Goal: Information Seeking & Learning: Learn about a topic

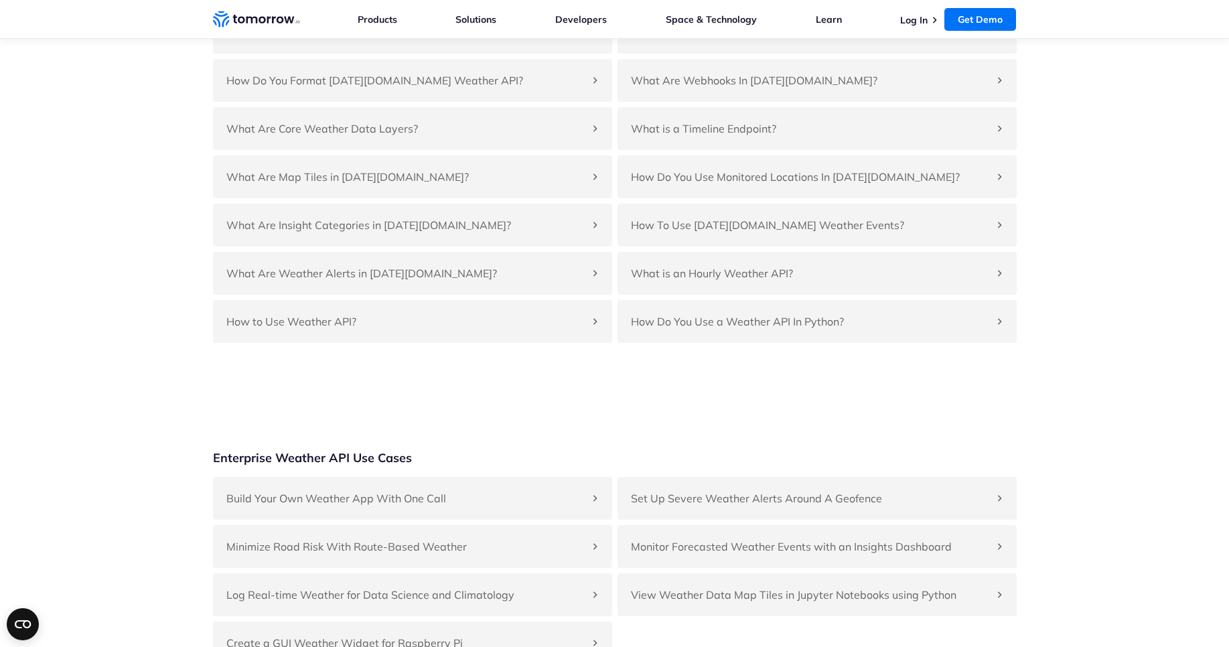
scroll to position [3135, 0]
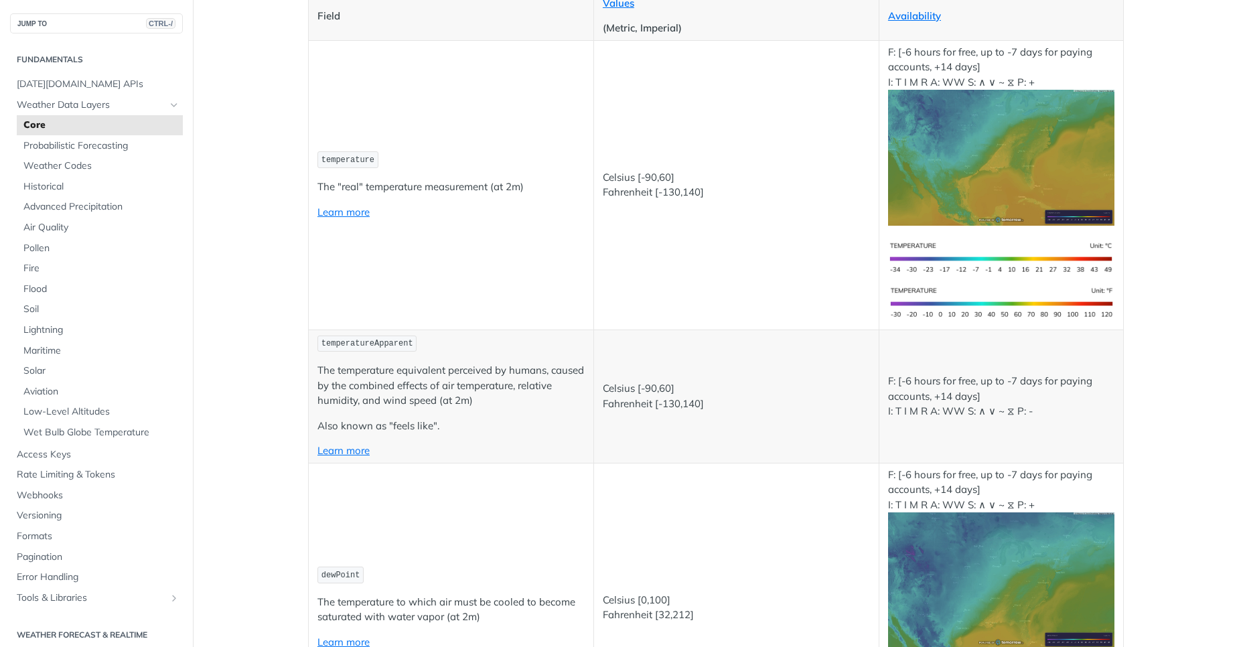
scroll to position [241, 0]
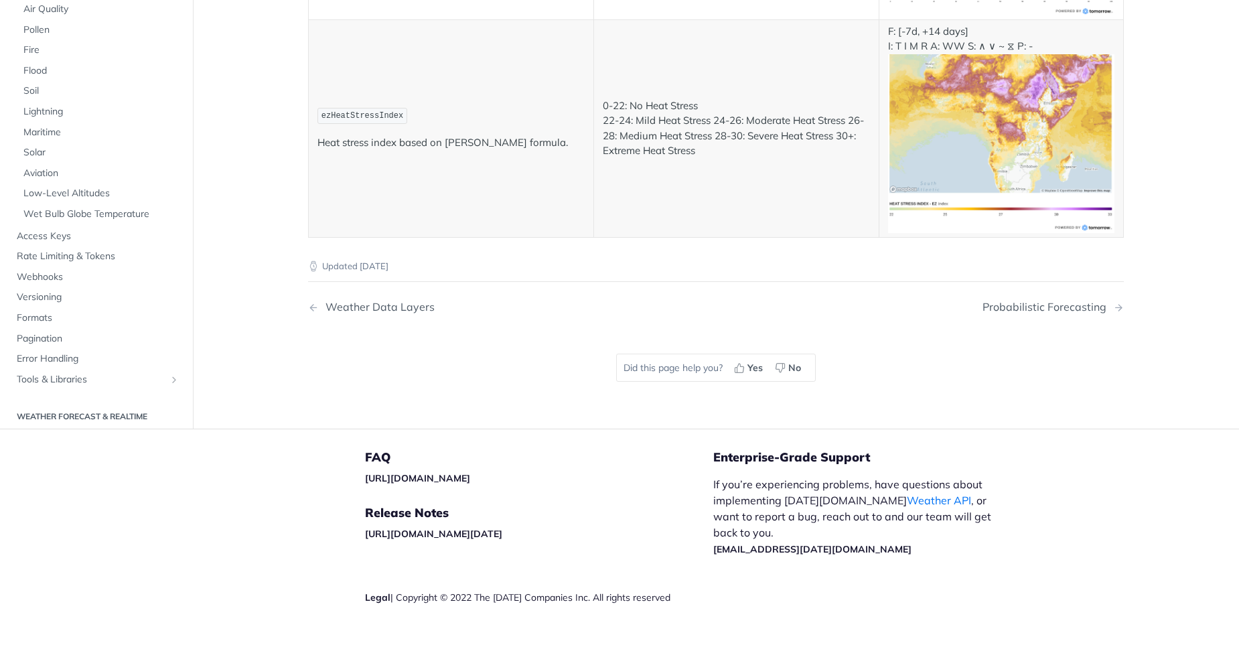
scroll to position [7360, 0]
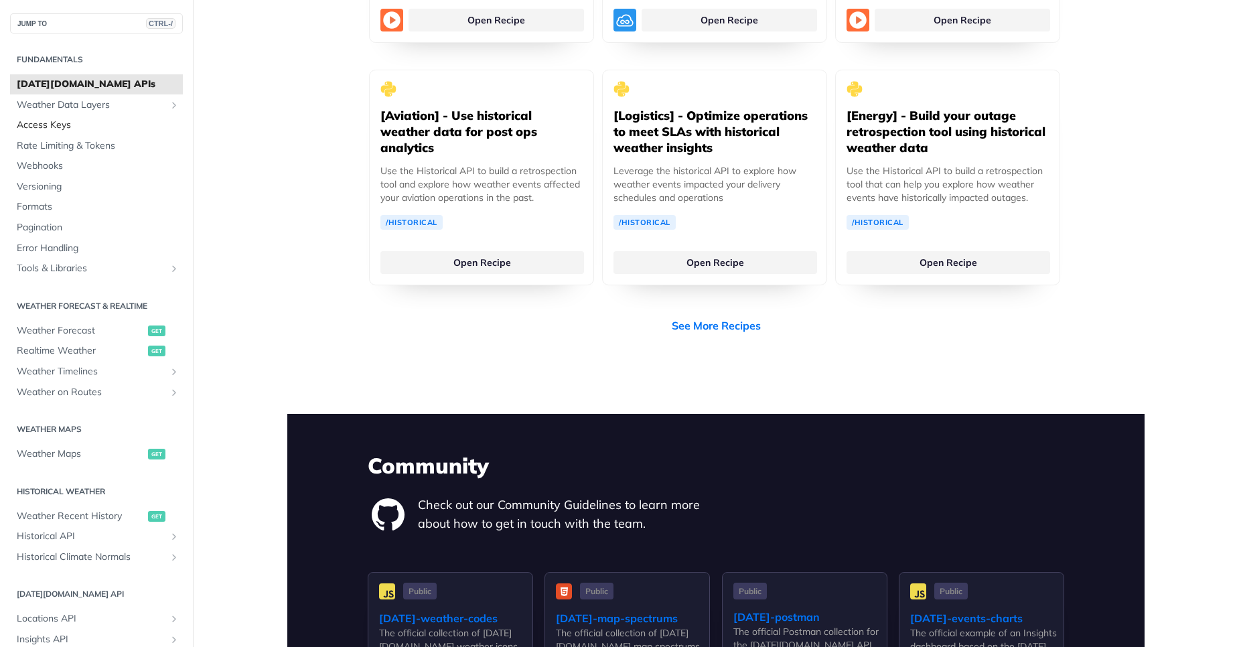
scroll to position [2732, 0]
click at [67, 122] on span "Access Keys" at bounding box center [98, 125] width 163 height 13
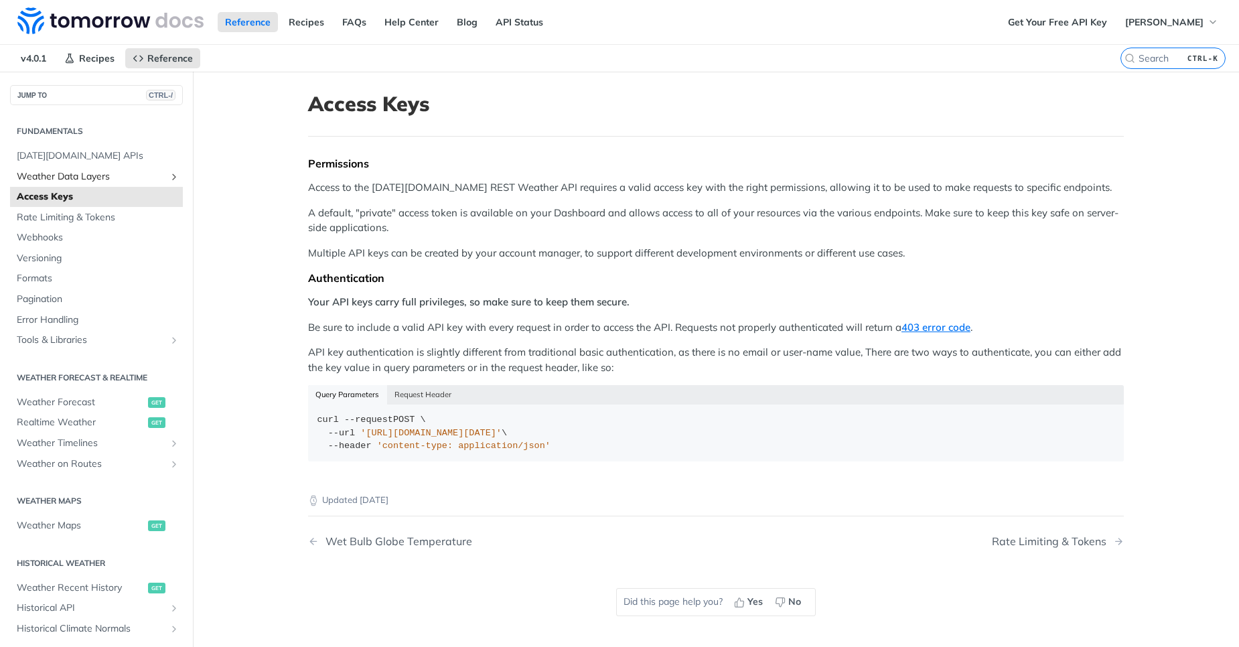
click at [76, 174] on span "Weather Data Layers" at bounding box center [91, 176] width 149 height 13
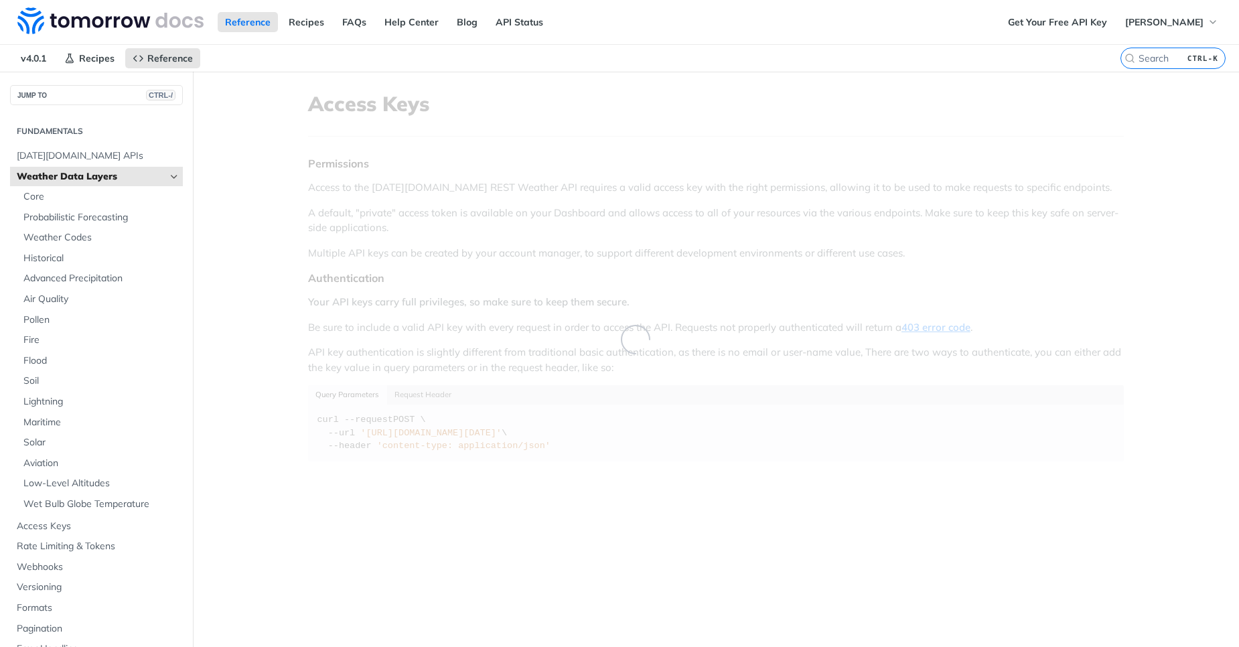
click at [88, 177] on span "Weather Data Layers" at bounding box center [91, 176] width 149 height 13
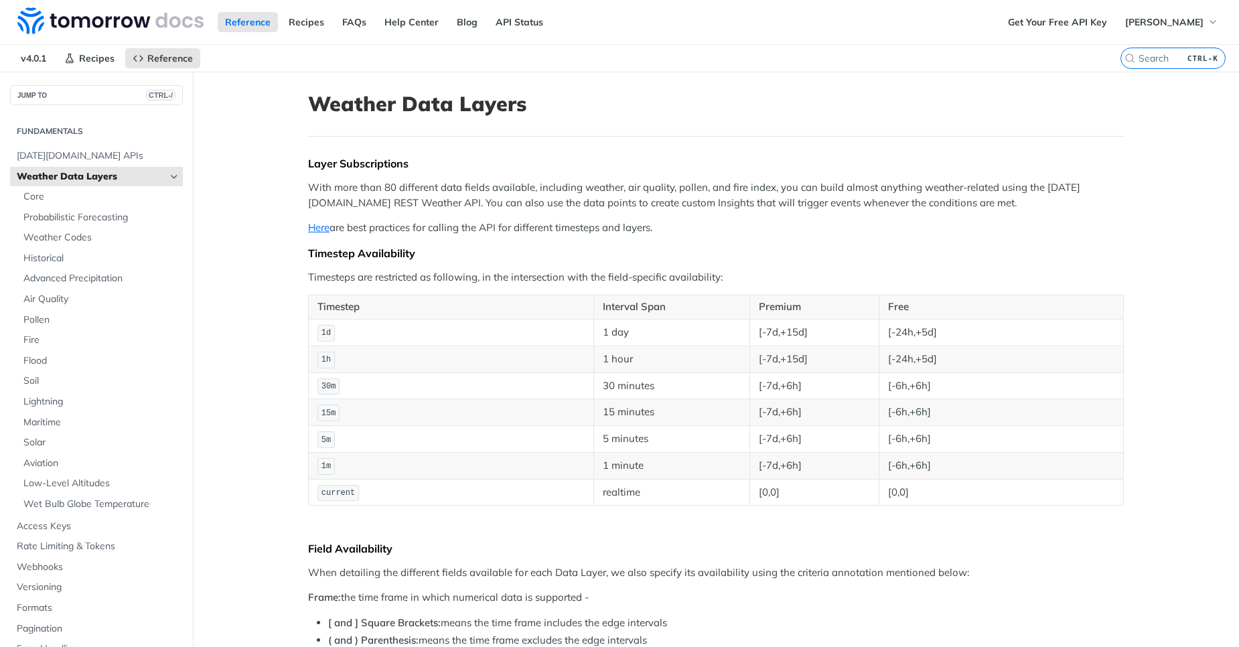
click at [143, 171] on span "Weather Data Layers" at bounding box center [91, 176] width 149 height 13
click at [167, 182] on link "Weather Data Layers" at bounding box center [96, 177] width 173 height 20
click at [169, 177] on icon "Hide subpages for Weather Data Layers" at bounding box center [174, 176] width 11 height 11
